Goal: Information Seeking & Learning: Learn about a topic

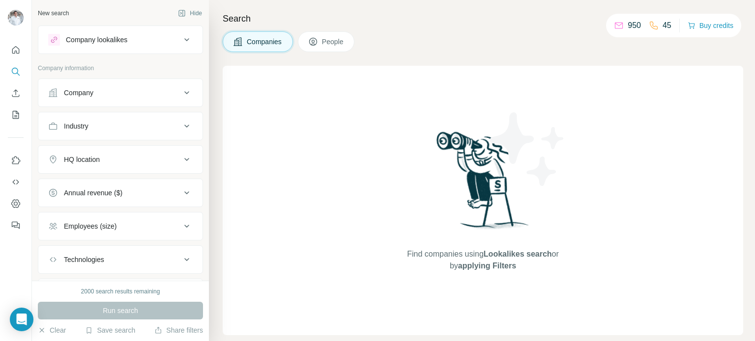
click at [71, 96] on div "Company" at bounding box center [78, 93] width 29 height 10
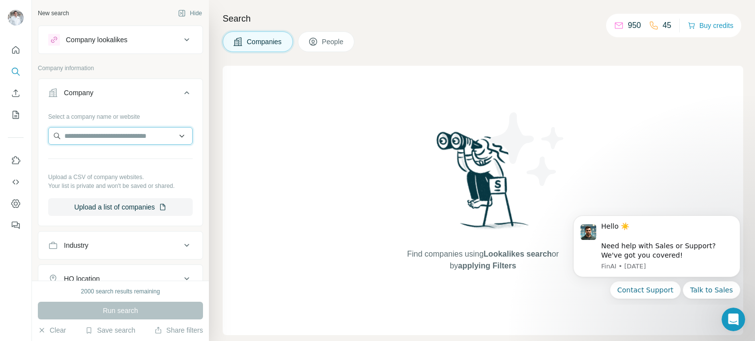
click at [102, 139] on input "text" at bounding box center [120, 136] width 144 height 18
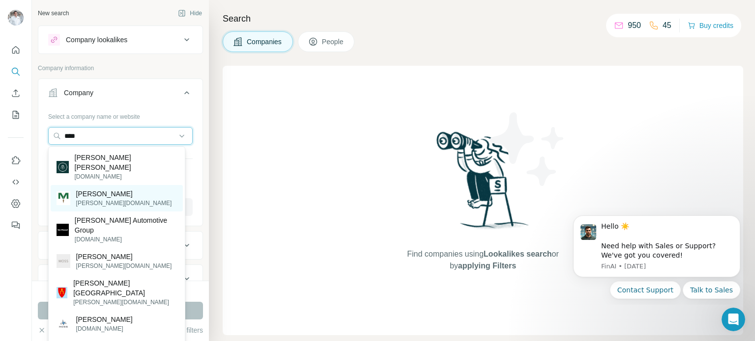
type input "****"
click at [94, 199] on p "[PERSON_NAME][DOMAIN_NAME]" at bounding box center [124, 203] width 96 height 9
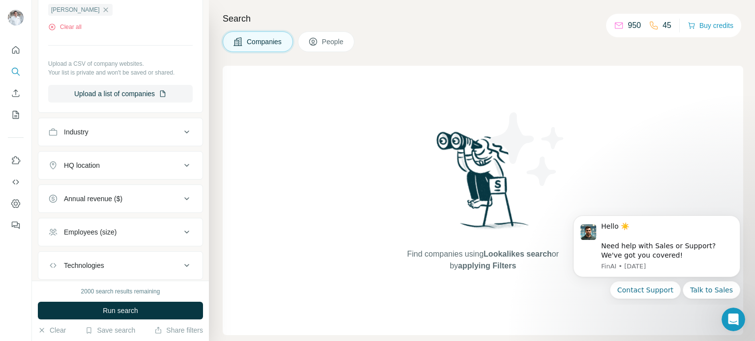
scroll to position [197, 0]
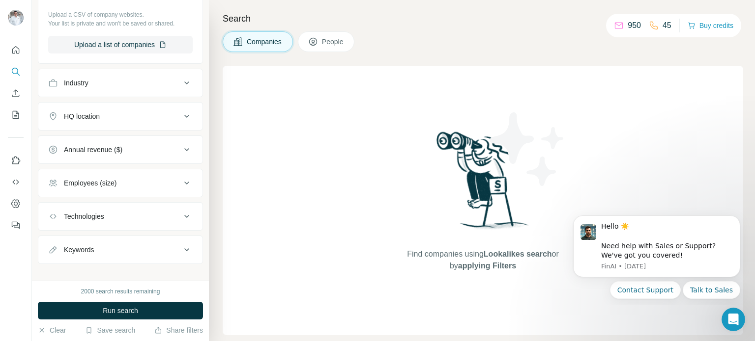
click at [120, 192] on button "Employees (size)" at bounding box center [120, 183] width 164 height 24
click at [120, 190] on button "Employees (size)" at bounding box center [120, 185] width 164 height 28
click at [126, 245] on div "Keywords" at bounding box center [114, 250] width 133 height 10
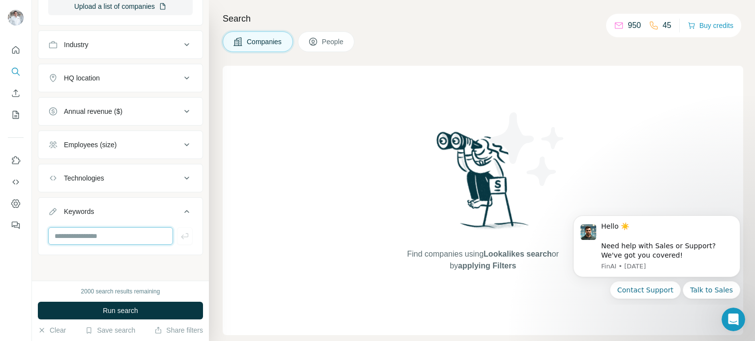
click at [114, 235] on input "text" at bounding box center [110, 236] width 125 height 18
type input "*"
click at [119, 304] on button "Run search" at bounding box center [120, 311] width 165 height 18
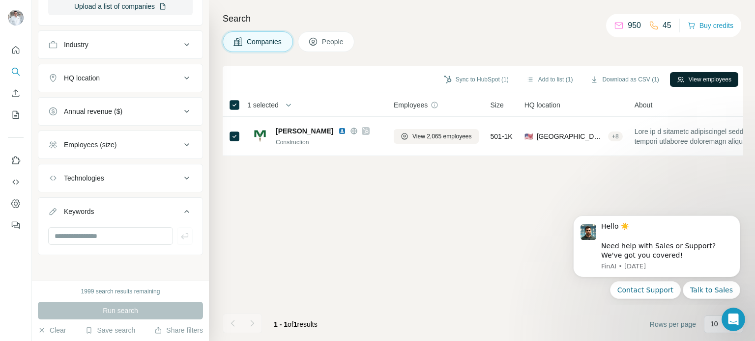
click at [702, 76] on button "View employees" at bounding box center [704, 79] width 68 height 15
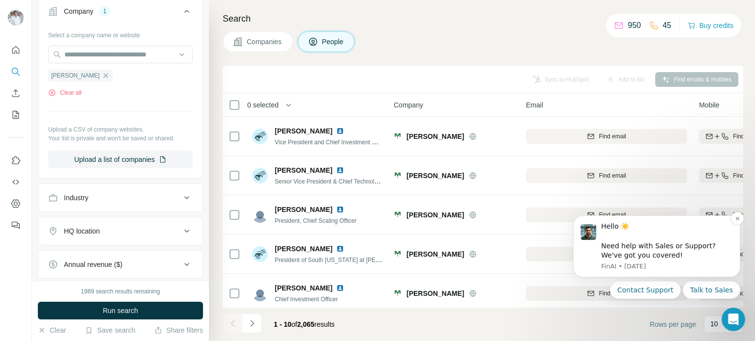
scroll to position [49, 0]
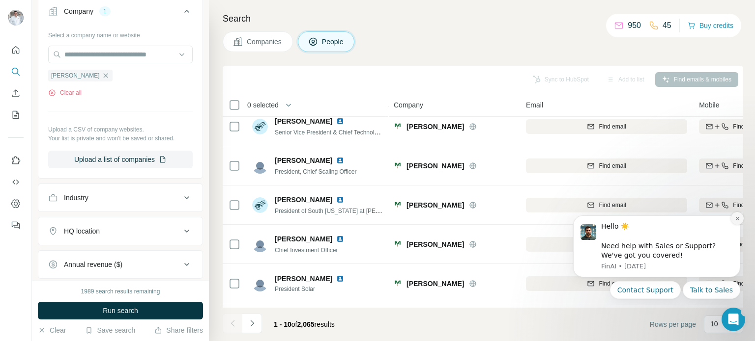
click at [737, 220] on icon "Dismiss notification" at bounding box center [736, 218] width 5 height 5
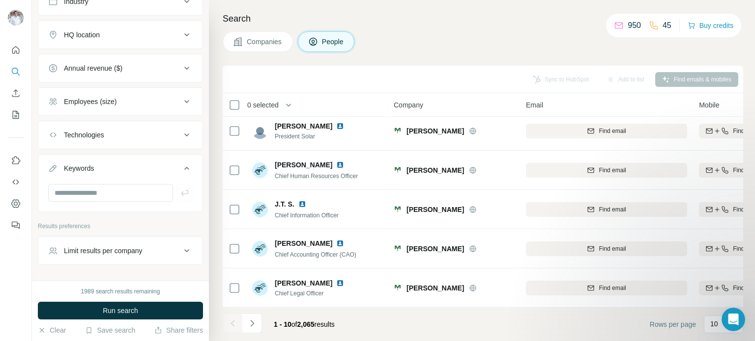
scroll to position [458, 0]
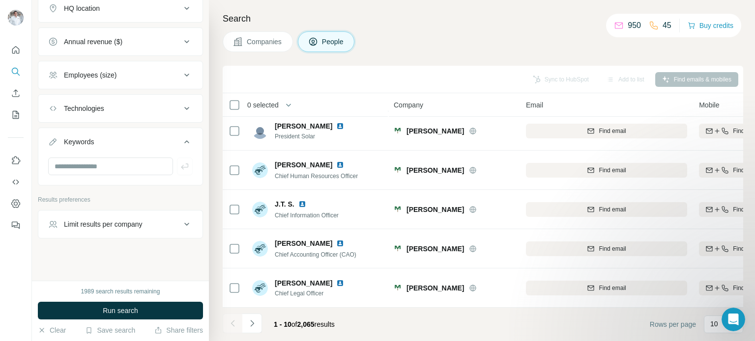
click at [181, 140] on icon at bounding box center [187, 142] width 12 height 12
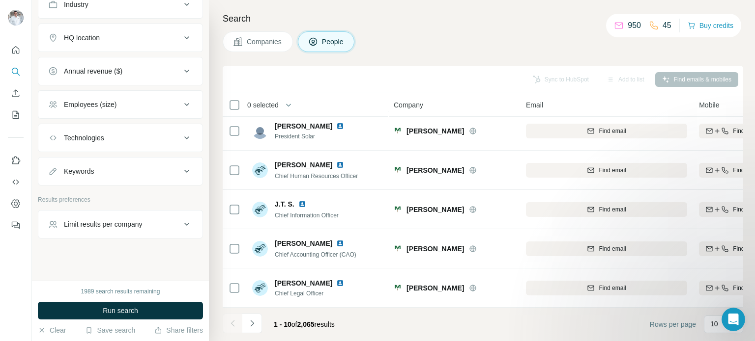
click at [181, 170] on icon at bounding box center [187, 172] width 12 height 12
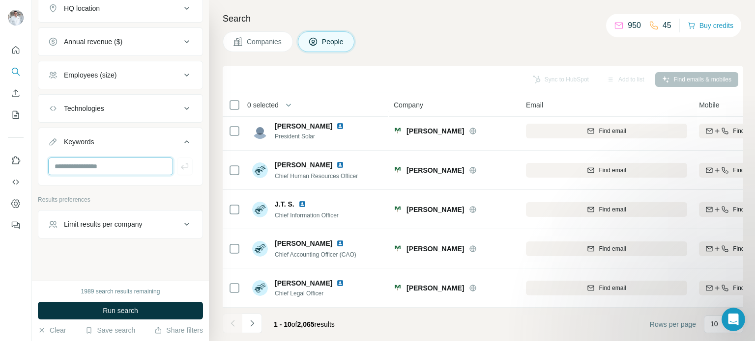
click at [90, 160] on input "text" at bounding box center [110, 167] width 125 height 18
type input "**********"
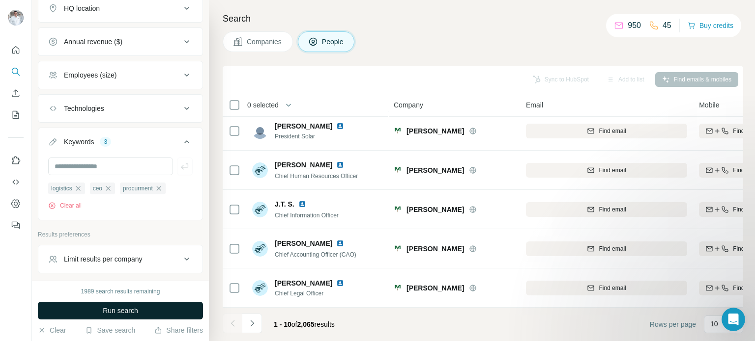
click at [126, 312] on span "Run search" at bounding box center [120, 311] width 35 height 10
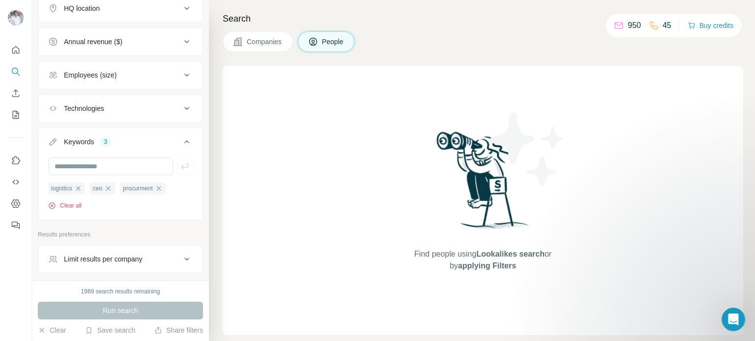
click at [63, 206] on button "Clear all" at bounding box center [64, 205] width 33 height 9
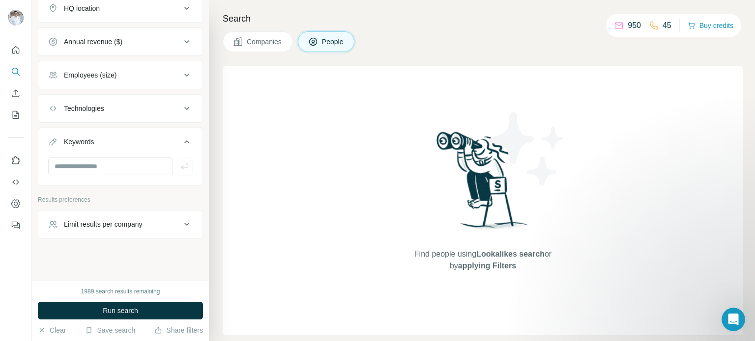
scroll to position [360, 0]
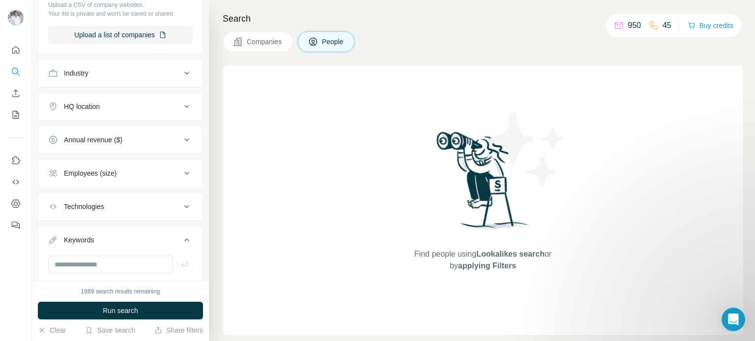
click at [148, 110] on div "HQ location" at bounding box center [114, 107] width 133 height 10
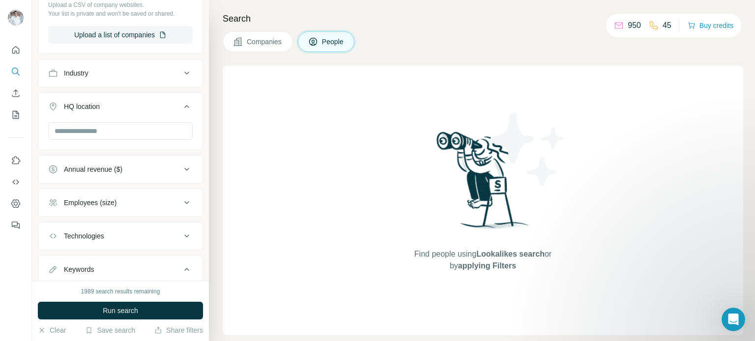
click at [136, 70] on div "Industry" at bounding box center [114, 73] width 133 height 10
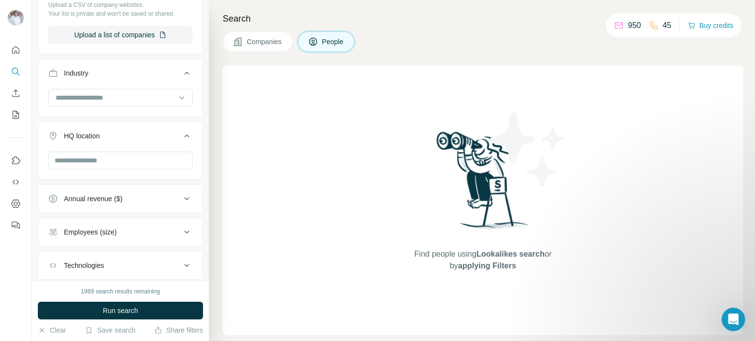
click at [253, 41] on span "Companies" at bounding box center [265, 42] width 36 height 10
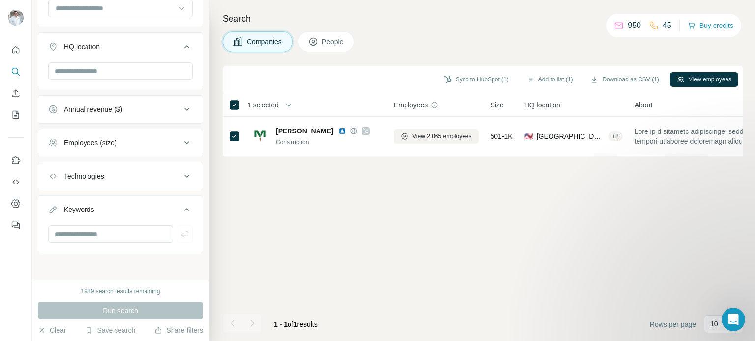
scroll to position [294, 0]
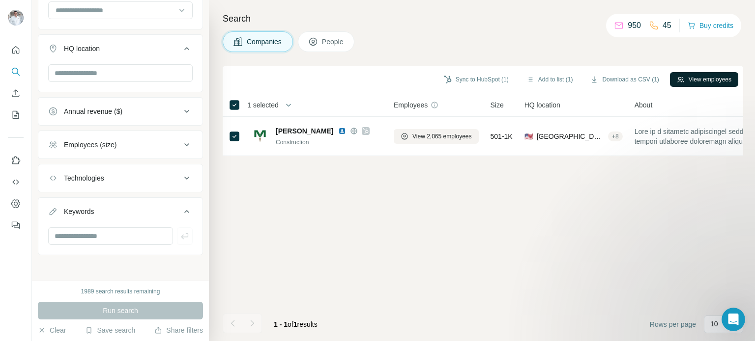
click at [713, 74] on button "View employees" at bounding box center [704, 79] width 68 height 15
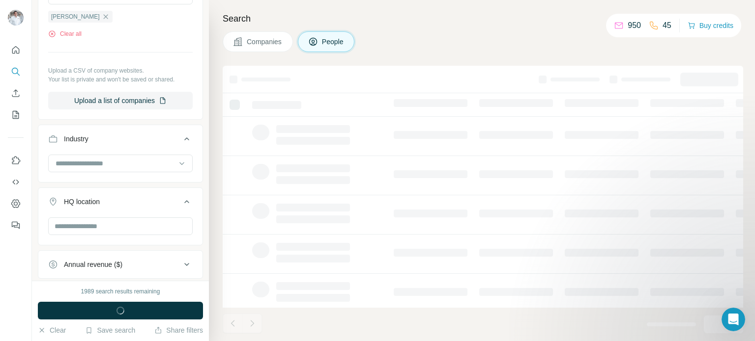
click at [713, 77] on div at bounding box center [709, 80] width 58 height 14
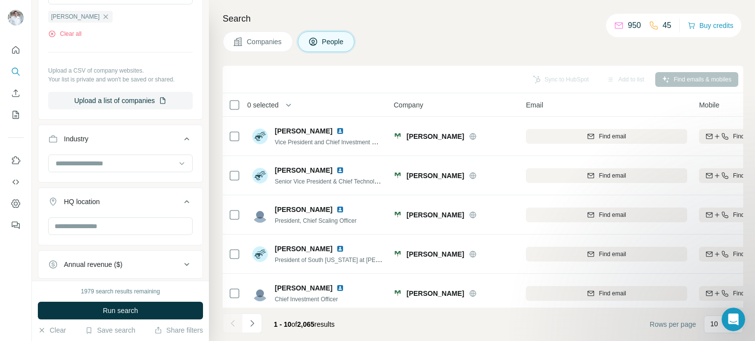
click at [102, 13] on icon "button" at bounding box center [106, 17] width 8 height 8
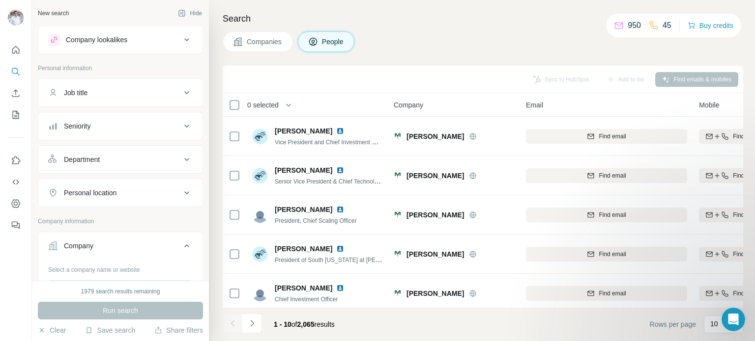
click at [102, 94] on div "Job title" at bounding box center [114, 93] width 133 height 10
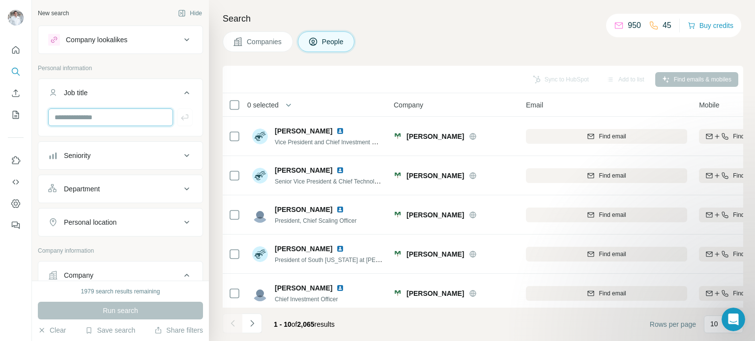
click at [103, 113] on input "text" at bounding box center [110, 118] width 125 height 18
type input "**********"
click at [180, 115] on icon "button" at bounding box center [185, 118] width 10 height 10
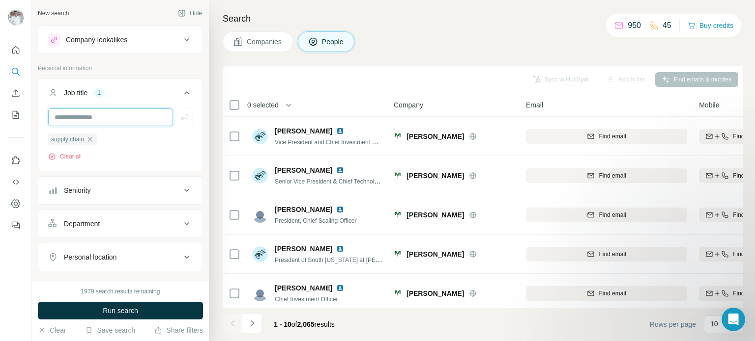
click at [115, 109] on input "text" at bounding box center [110, 118] width 125 height 18
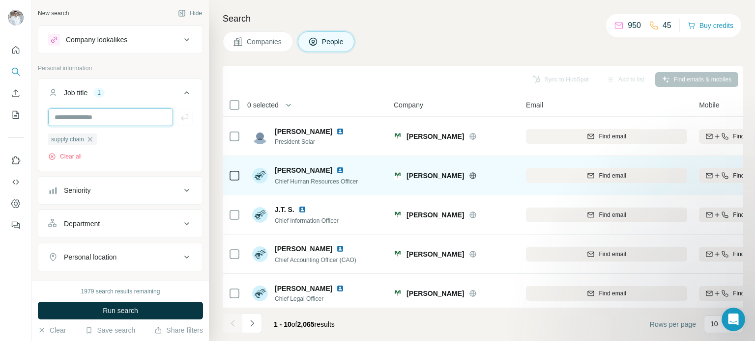
scroll to position [206, 0]
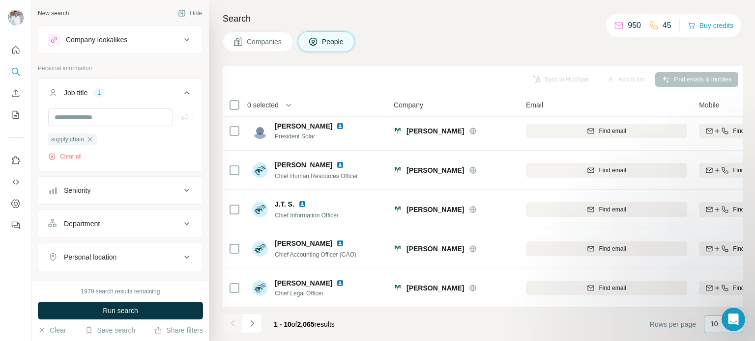
click at [717, 328] on p "10" at bounding box center [714, 324] width 8 height 10
click at [712, 247] on p "60" at bounding box center [716, 250] width 8 height 10
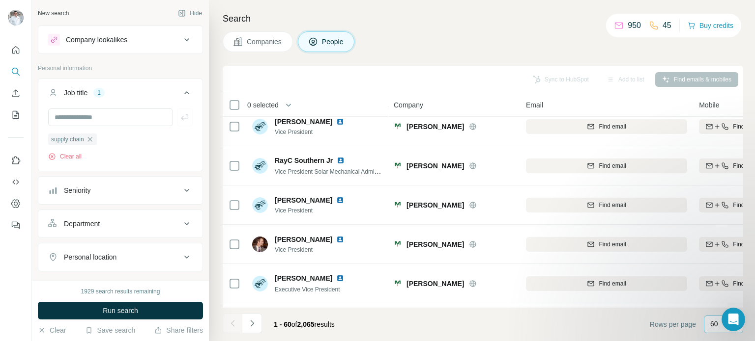
scroll to position [2171, 0]
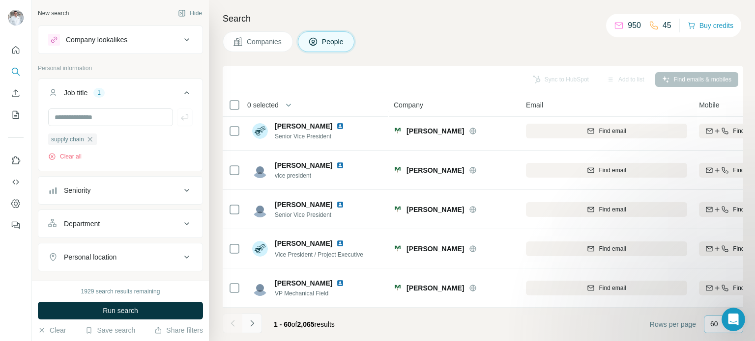
click at [251, 326] on icon "Navigate to next page" at bounding box center [252, 324] width 10 height 10
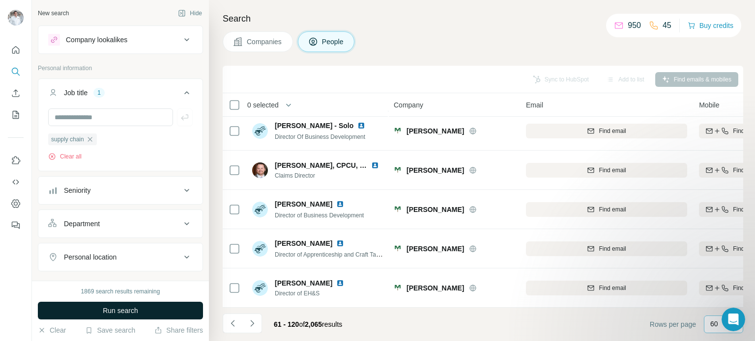
click at [117, 314] on span "Run search" at bounding box center [120, 311] width 35 height 10
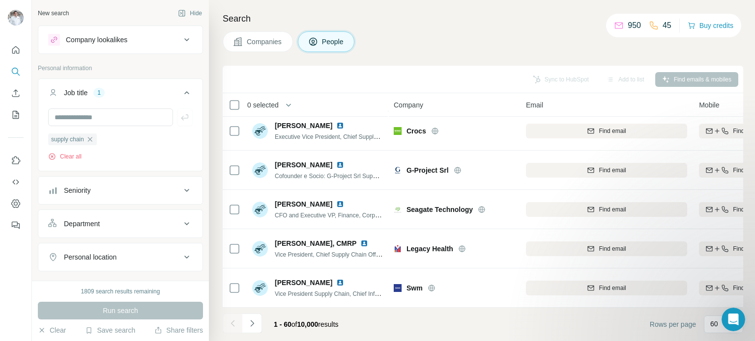
click at [257, 36] on button "Companies" at bounding box center [258, 41] width 70 height 21
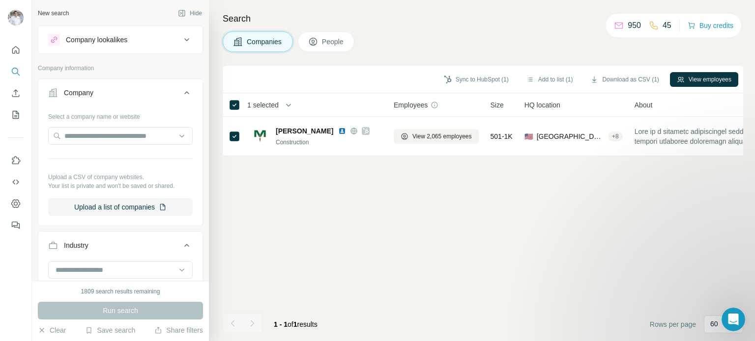
scroll to position [0, 0]
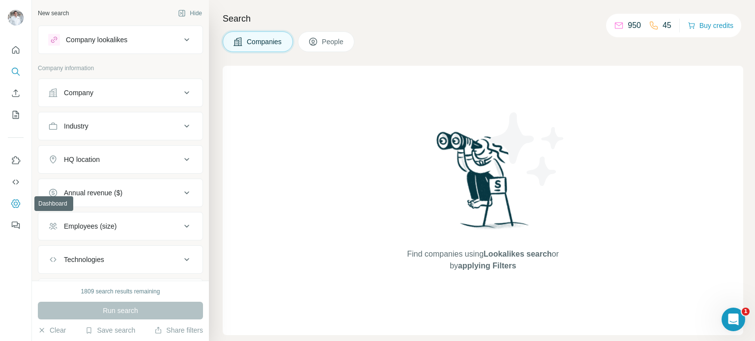
click at [15, 204] on icon "Dashboard" at bounding box center [16, 204] width 10 height 10
